Goal: Task Accomplishment & Management: Use online tool/utility

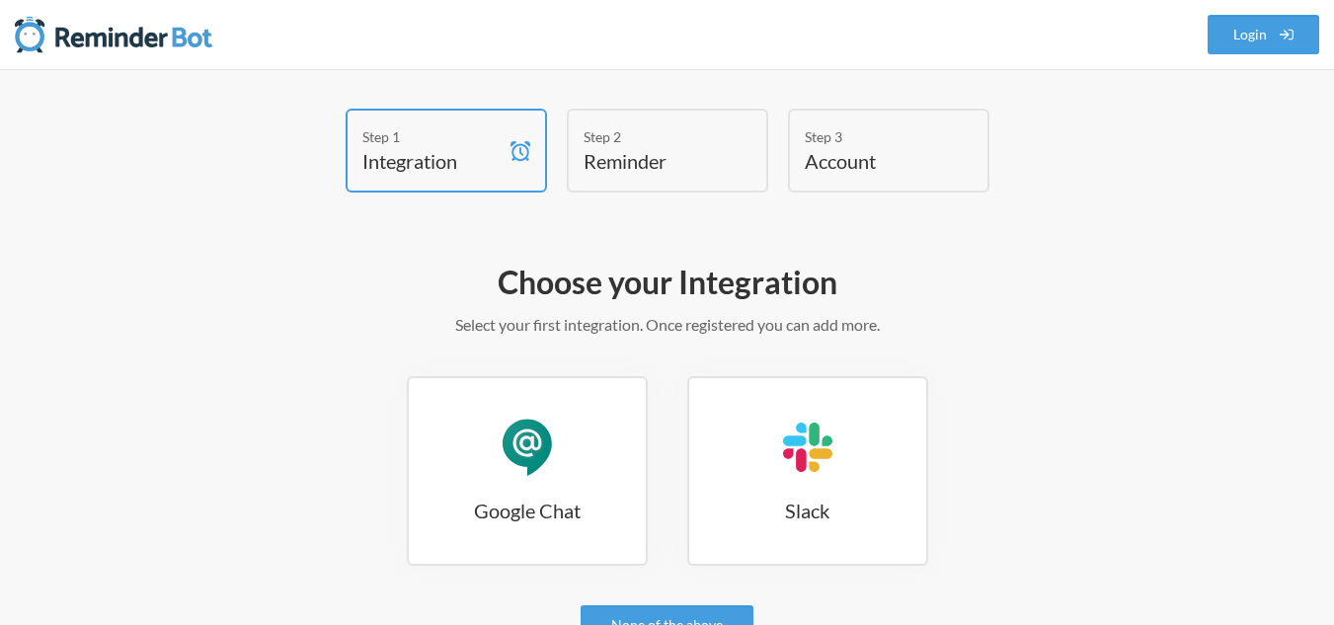
click at [658, 168] on h4 "Reminder" at bounding box center [652, 161] width 138 height 28
click at [881, 175] on div "Step 3 Account" at bounding box center [888, 151] width 201 height 84
click at [652, 128] on div "Step 2" at bounding box center [652, 136] width 138 height 21
click at [629, 162] on h4 "Reminder" at bounding box center [652, 161] width 138 height 28
click at [539, 166] on div "Step 1 Integration" at bounding box center [445, 151] width 201 height 84
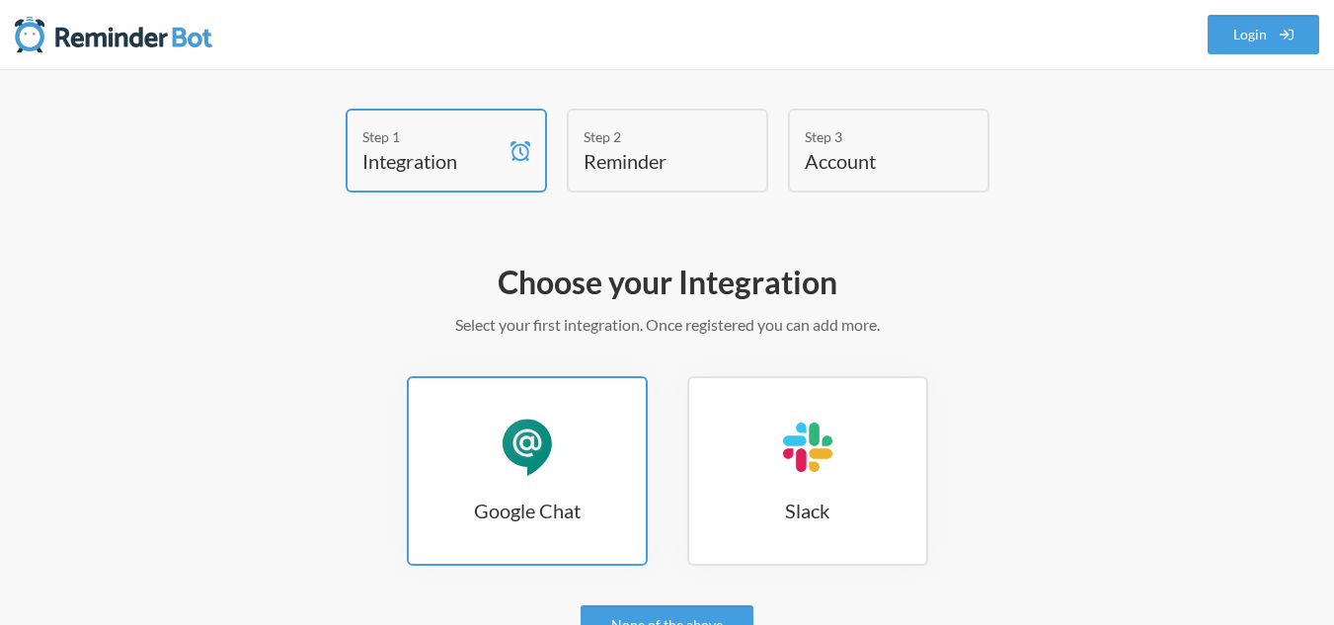
click at [533, 482] on link "Google Chat Google Chat" at bounding box center [527, 471] width 241 height 190
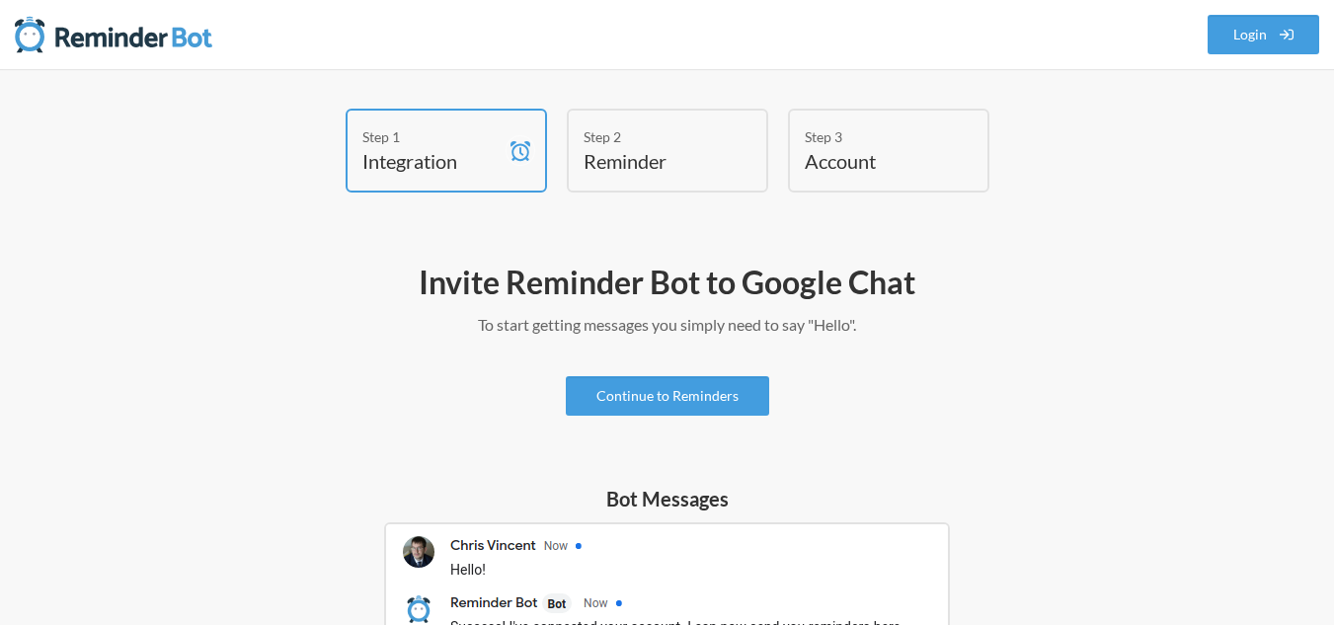
click at [690, 163] on h4 "Reminder" at bounding box center [652, 161] width 138 height 28
click at [467, 152] on h4 "Integration" at bounding box center [431, 161] width 138 height 28
click at [655, 398] on link "Continue to Reminders" at bounding box center [667, 395] width 203 height 39
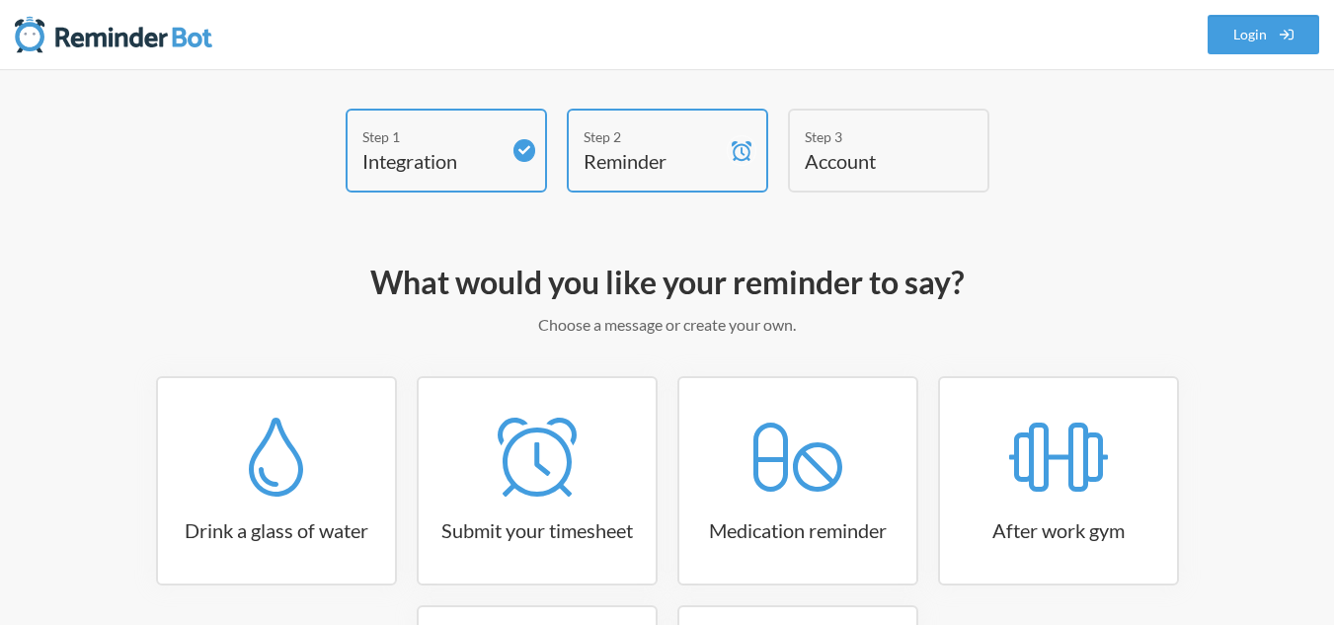
click at [635, 151] on h4 "Reminder" at bounding box center [652, 161] width 138 height 28
click at [1319, 25] on nav ".uk-navbar-toggle-animate svg>[class*="line-"]{transition:0.2s ease-in-out;tran…" at bounding box center [667, 34] width 1334 height 69
click at [1232, 40] on link "Login" at bounding box center [1263, 34] width 113 height 39
